Goal: Task Accomplishment & Management: Manage account settings

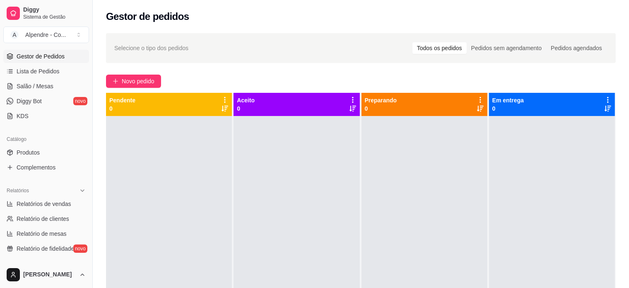
scroll to position [166, 0]
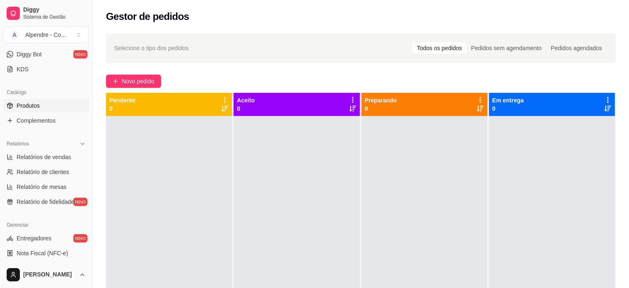
click at [50, 101] on link "Produtos" at bounding box center [46, 105] width 86 height 13
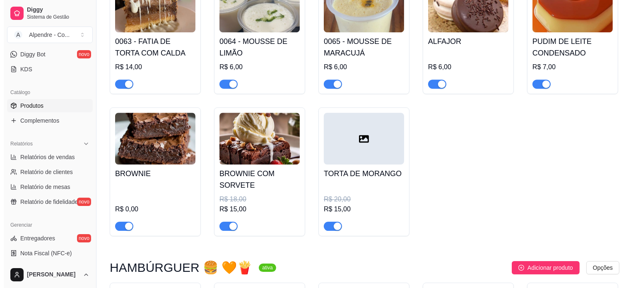
scroll to position [2610, 0]
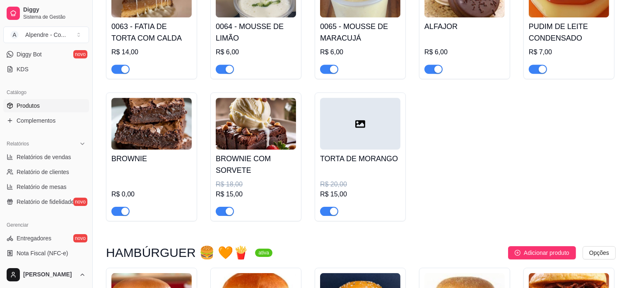
click at [369, 106] on div at bounding box center [360, 124] width 80 height 52
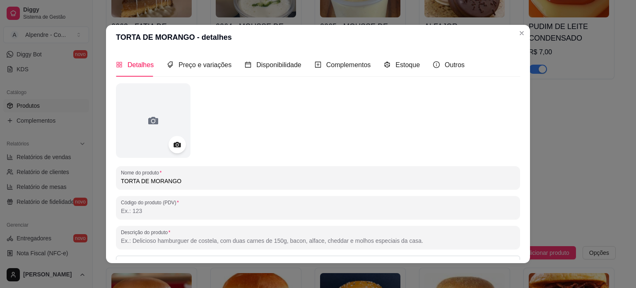
click at [175, 140] on icon at bounding box center [177, 145] width 10 height 10
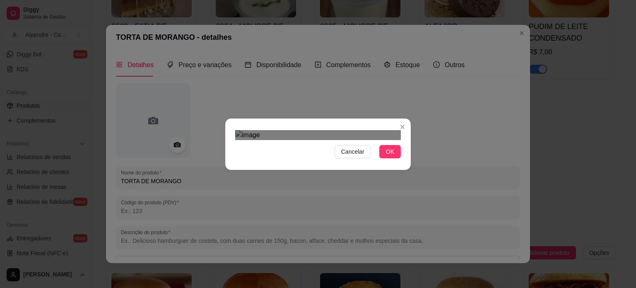
click at [331, 208] on div "Use the arrow keys to move the crop selection area" at bounding box center [309, 276] width 149 height 149
click at [403, 127] on div "Cancelar OK" at bounding box center [318, 144] width 186 height 35
click at [391, 158] on button "OK" at bounding box center [390, 151] width 22 height 13
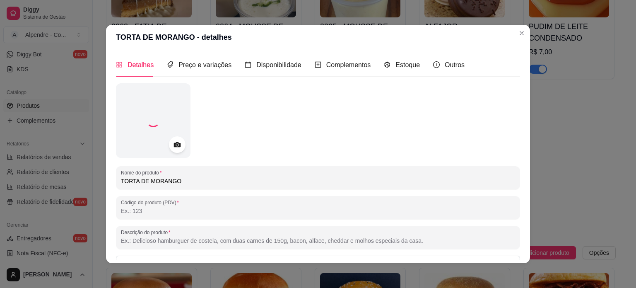
click at [181, 239] on input "Descrição do produto" at bounding box center [318, 241] width 394 height 8
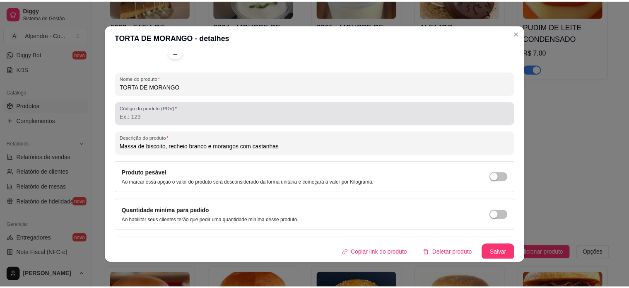
scroll to position [95, 0]
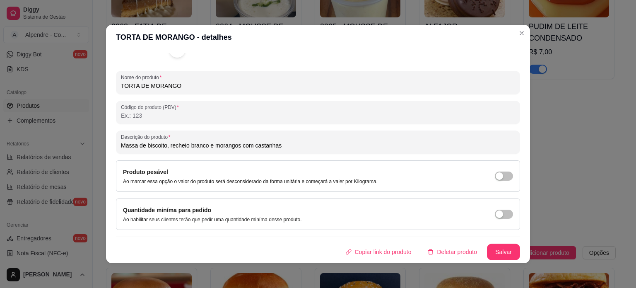
type input "Massa de biscoito, recheio branco e morangos com castanhas"
click at [498, 249] on button "Salvar" at bounding box center [504, 252] width 32 height 16
